Goal: Information Seeking & Learning: Find specific fact

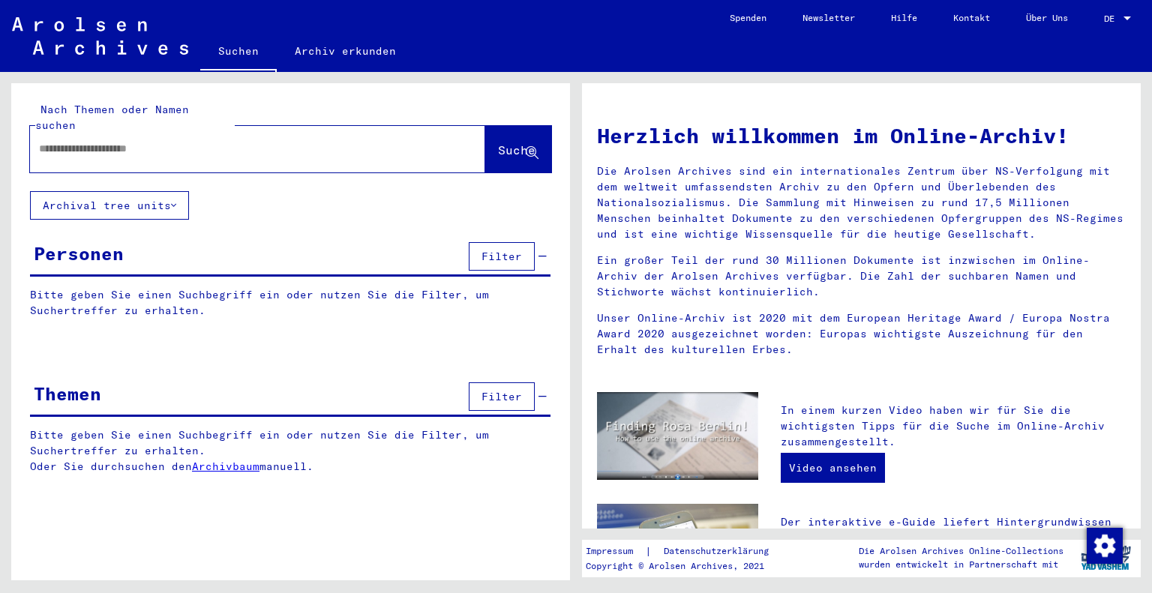
scroll to position [3, 0]
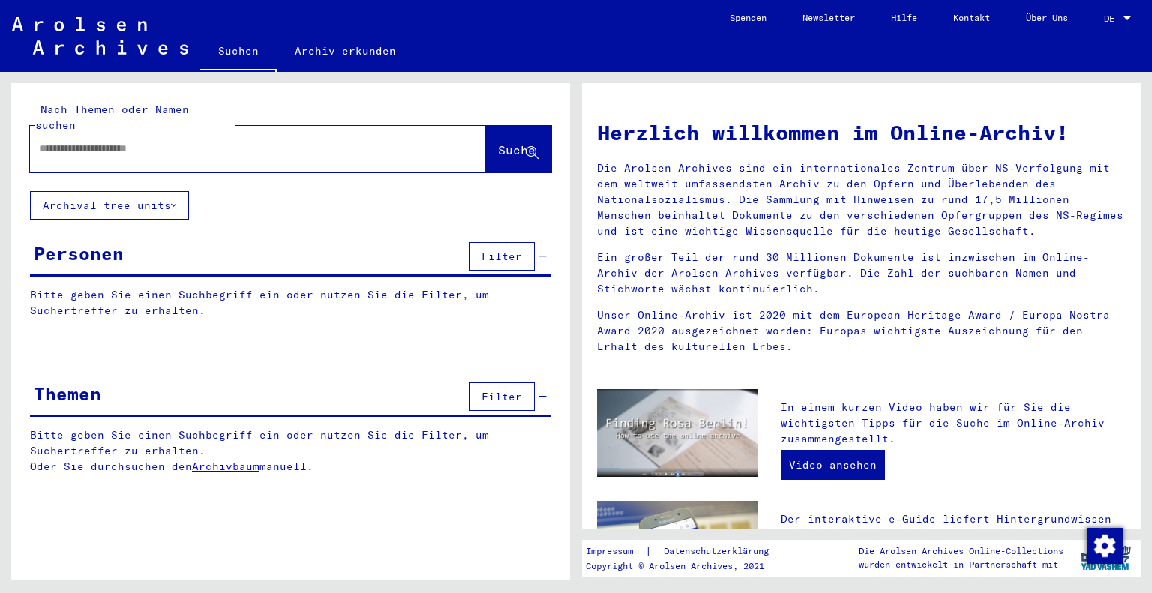
click at [492, 250] on span "Filter" at bounding box center [502, 257] width 41 height 14
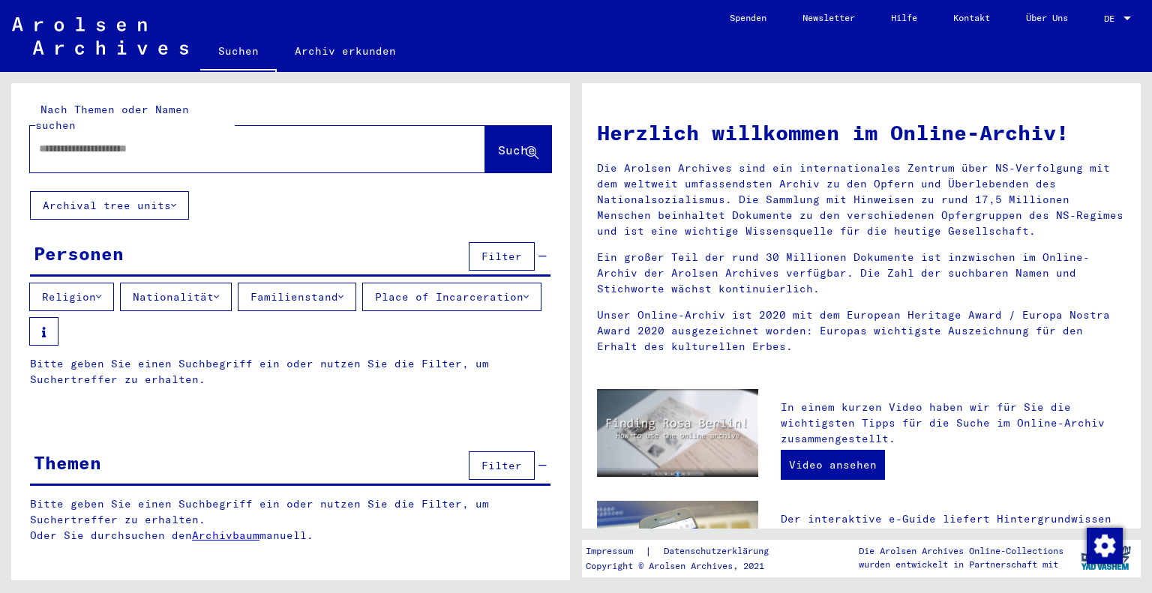
click at [362, 141] on input "text" at bounding box center [239, 149] width 401 height 16
type input "*****"
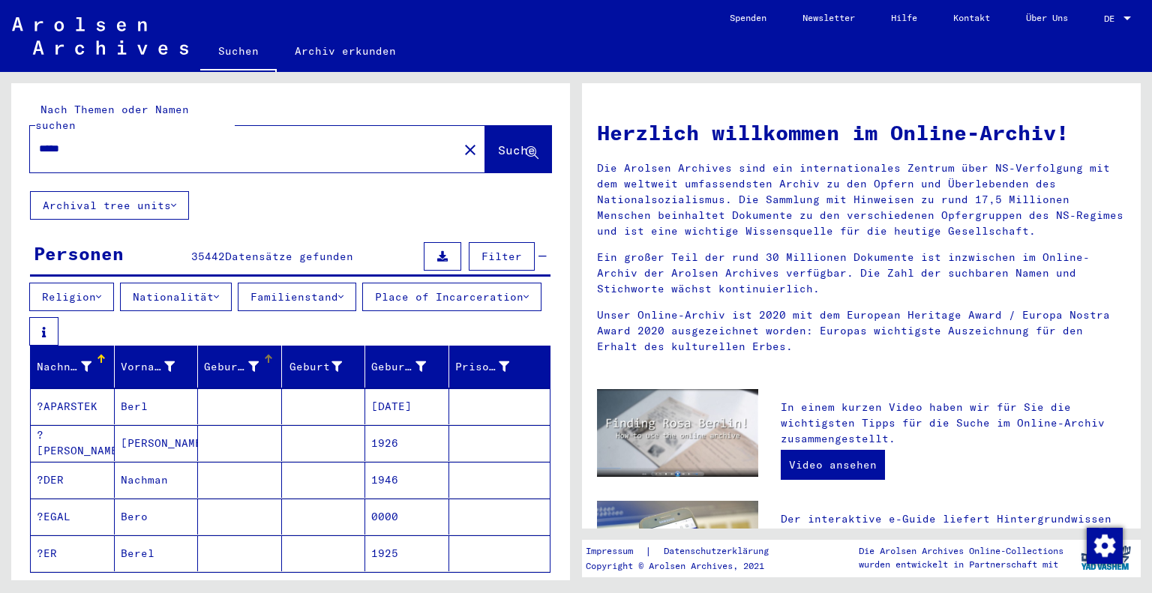
click at [249, 362] on icon at bounding box center [253, 367] width 11 height 11
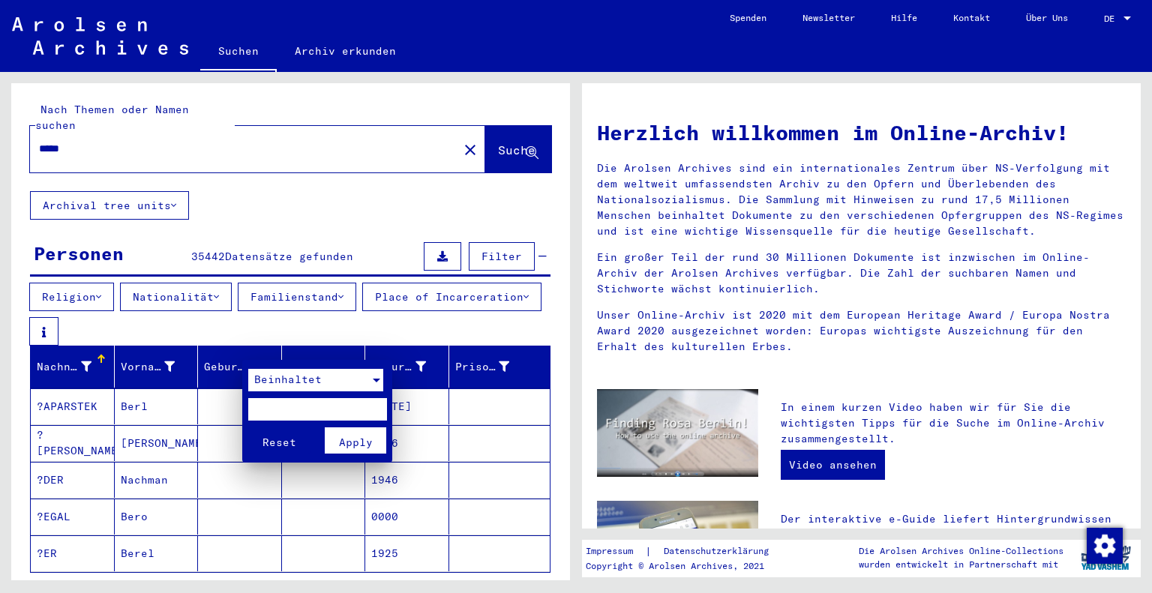
click at [305, 374] on span "Beinhaltet" at bounding box center [288, 380] width 68 height 14
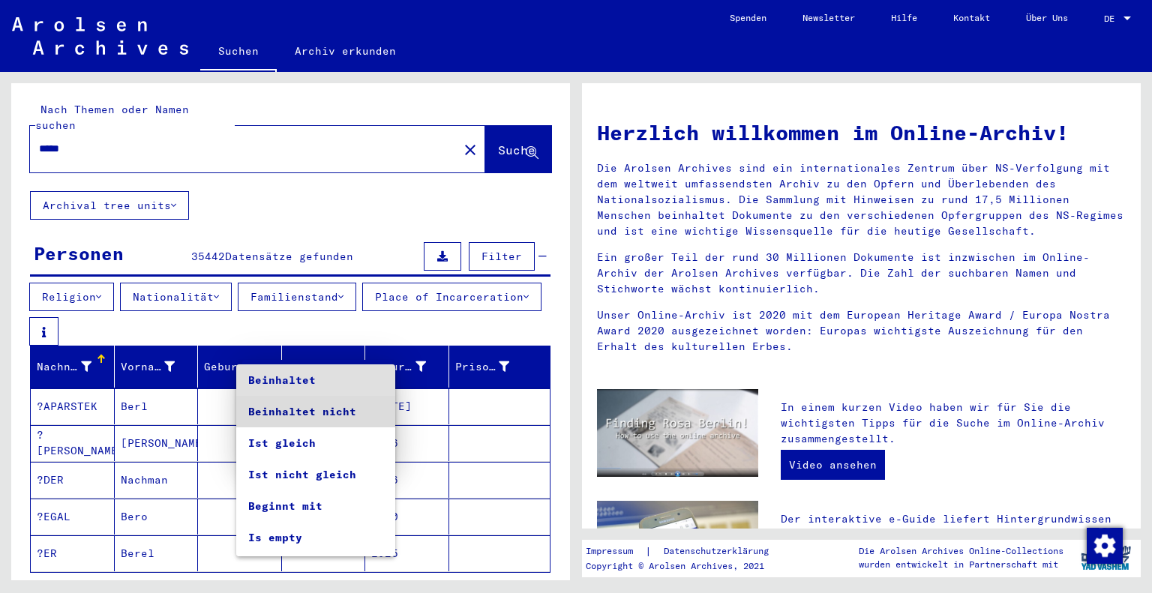
click at [350, 413] on span "Beinhaltet nicht" at bounding box center [315, 412] width 135 height 32
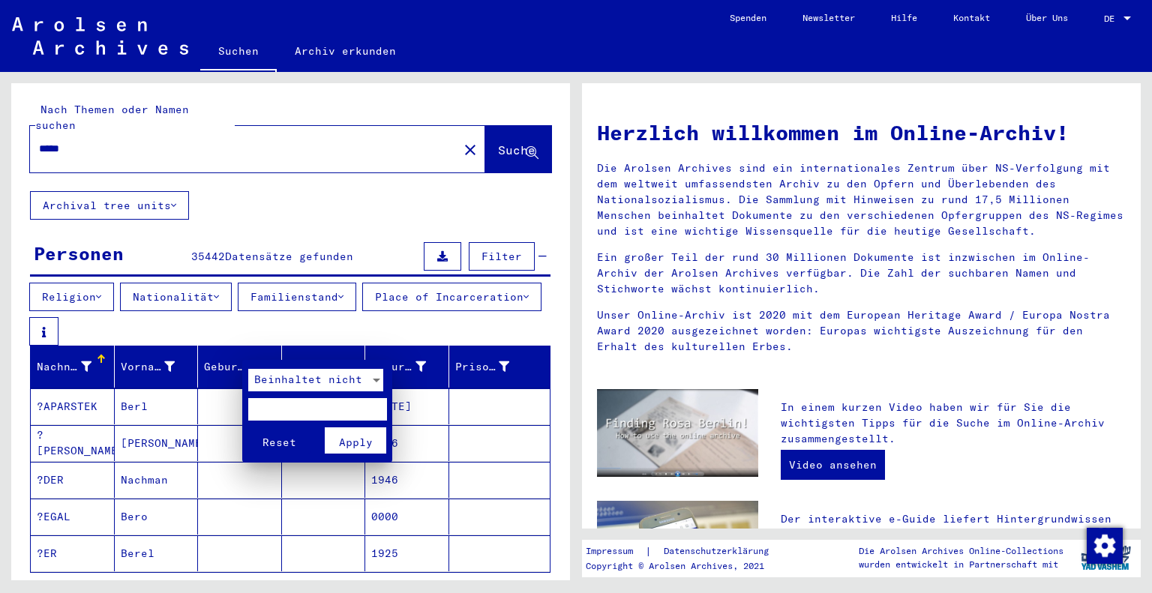
click at [279, 412] on input "text" at bounding box center [317, 409] width 139 height 23
click at [294, 436] on span "Reset" at bounding box center [280, 443] width 34 height 14
